Goal: Complete application form: Complete application form

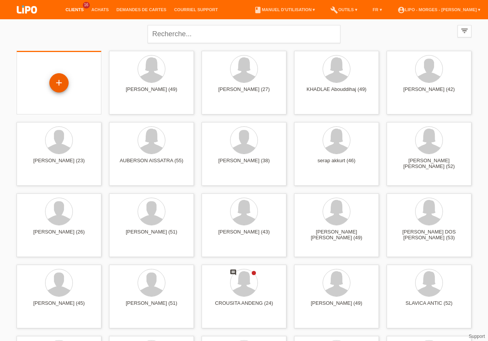
click at [60, 81] on div "+" at bounding box center [58, 82] width 19 height 19
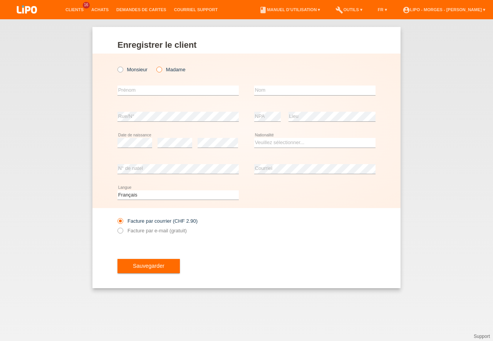
click at [155, 66] on icon at bounding box center [155, 66] width 0 height 0
click at [160, 67] on input "Madame" at bounding box center [158, 69] width 5 height 5
radio input "true"
click at [138, 87] on input "text" at bounding box center [178, 91] width 121 height 10
type input "fabienne"
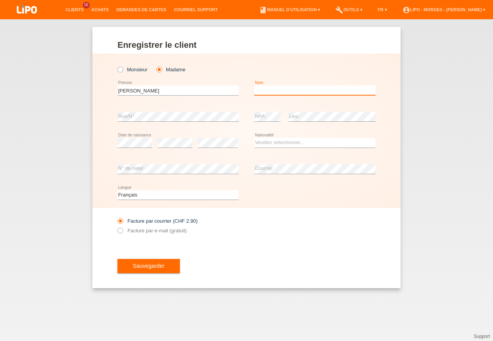
click at [268, 88] on input "text" at bounding box center [314, 91] width 121 height 10
type input "pradervand"
click at [254, 138] on select "Veuillez sélectionner... Suisse Allemagne Autriche Liechtenstein ------------ A…" at bounding box center [314, 142] width 121 height 9
select select "CH"
click at [0, 0] on option "Suisse" at bounding box center [0, 0] width 0 height 0
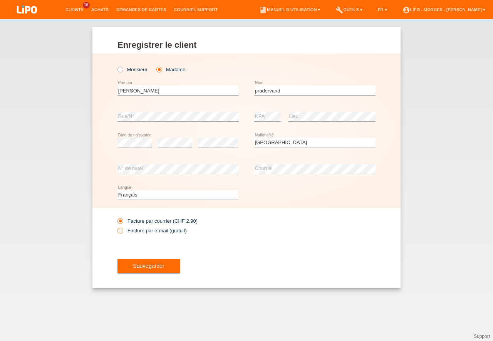
click at [116, 227] on icon at bounding box center [116, 227] width 0 height 0
click at [122, 230] on input "Facture par e-mail (gratuit)" at bounding box center [120, 233] width 5 height 10
radio input "true"
click at [150, 269] on span "Sauvegarder" at bounding box center [149, 266] width 32 height 6
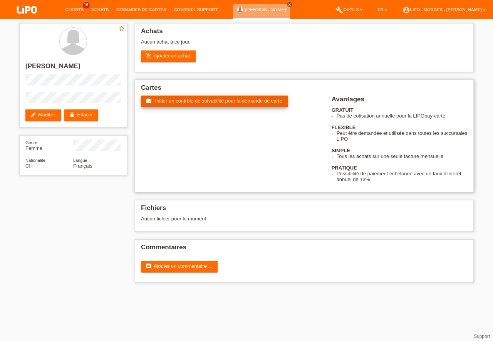
click at [225, 101] on span "Initier un contrôle de solvabilité pour la demande de carte" at bounding box center [218, 101] width 127 height 6
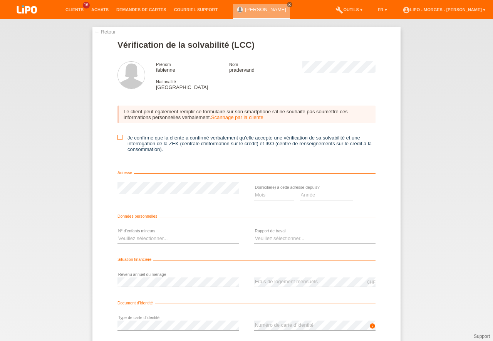
click at [118, 138] on icon at bounding box center [120, 137] width 5 height 5
click at [118, 138] on input "Je confirme que la cliente a confirmé verbalement qu'elle accepte une vérificat…" at bounding box center [120, 137] width 5 height 5
checkbox input "true"
click at [254, 190] on select "Mois 01 02 03 04 05 06 07 08 09 10" at bounding box center [274, 194] width 40 height 9
select select "06"
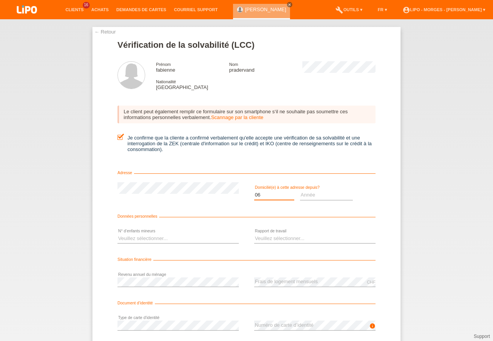
click at [0, 0] on option "06" at bounding box center [0, 0] width 0 height 0
click at [300, 190] on select "Année 2025 2024 2023 2022 2021 2020 2019 2018 2017 2016 2015 2014 2013 2012 201…" at bounding box center [326, 194] width 53 height 9
select select "1996"
click at [0, 0] on option "1996" at bounding box center [0, 0] width 0 height 0
click at [118, 234] on select "Veuillez sélectionner... 0 1 2 3 4 5 6 7 8 9" at bounding box center [178, 238] width 121 height 9
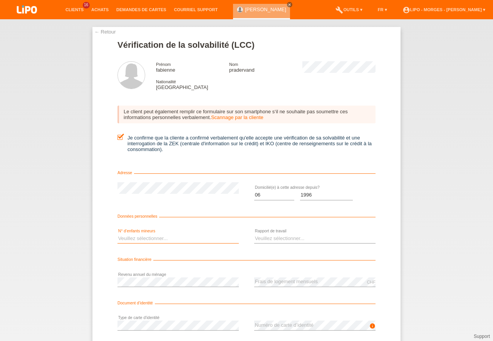
select select "0"
click at [0, 0] on option "0" at bounding box center [0, 0] width 0 height 0
click at [254, 234] on select "Veuillez sélectionner... A durée indéterminée A durée déterminée Apprenti/étudi…" at bounding box center [314, 238] width 121 height 9
select select "RETIRED"
click at [0, 0] on option "Retraité(e)" at bounding box center [0, 0] width 0 height 0
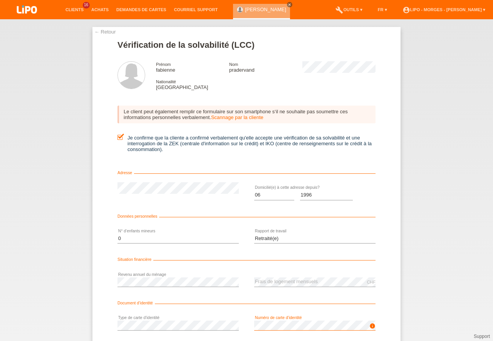
scroll to position [17, 0]
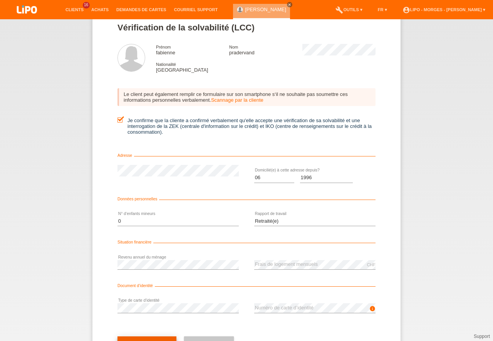
click at [166, 338] on button "check Suivant" at bounding box center [147, 343] width 59 height 15
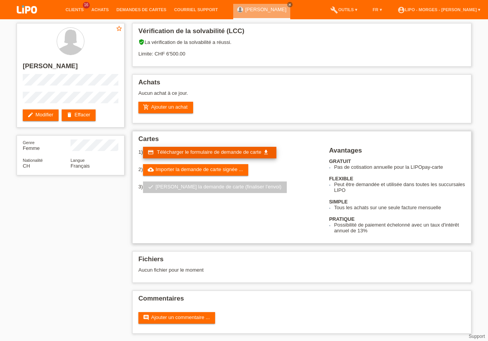
click at [186, 152] on span "Télécharger le formulaire de demande de carte" at bounding box center [209, 152] width 104 height 6
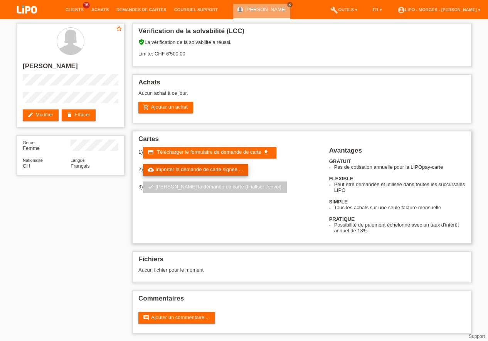
click at [207, 169] on link "cloud_upload Importer la demande de carte signée ..." at bounding box center [196, 170] width 106 height 12
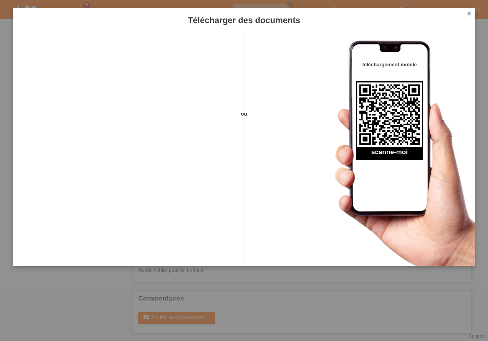
click at [470, 12] on icon "close" at bounding box center [469, 13] width 6 height 6
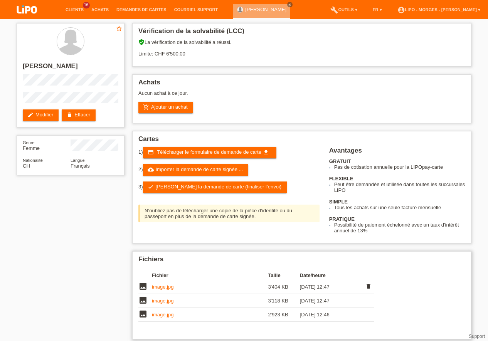
click at [160, 284] on link "image.jpg" at bounding box center [163, 287] width 22 height 6
click at [173, 307] on td "image.jpg" at bounding box center [210, 301] width 116 height 14
click at [172, 306] on td "image.jpg" at bounding box center [210, 301] width 116 height 14
click at [172, 299] on link "image.jpg" at bounding box center [163, 301] width 22 height 6
click at [161, 314] on link "image.jpg" at bounding box center [163, 315] width 22 height 6
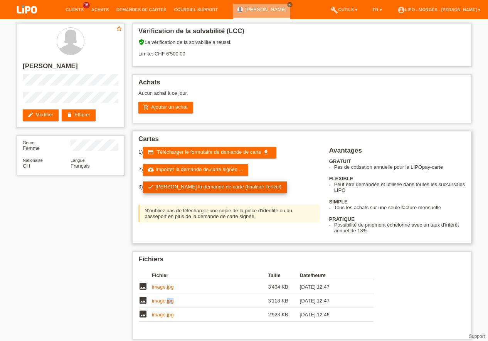
click at [187, 187] on link "check Soumettre la demande de carte (finaliser l’envoi)" at bounding box center [215, 187] width 144 height 12
